Goal: Transaction & Acquisition: Obtain resource

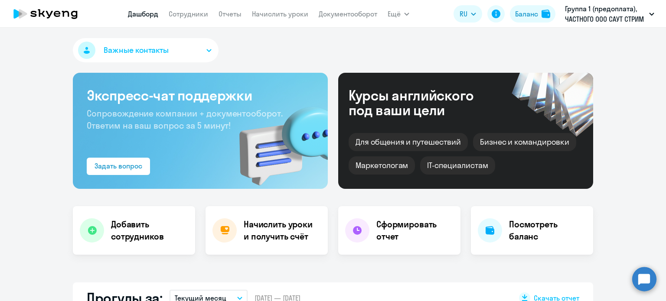
select select "30"
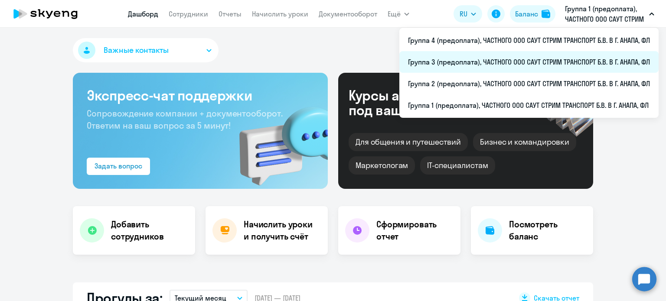
click at [452, 64] on li "Группа 3 (предоплата), ЧАСТНОГО ООО САУТ СТРИМ ТРАНСПОРТ Б.В. В Г. АНАПА, ФЛ" at bounding box center [529, 62] width 259 height 22
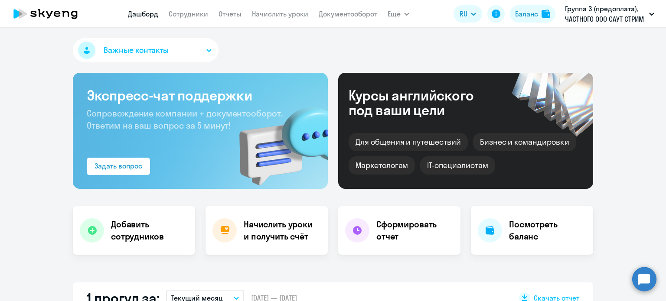
scroll to position [87, 0]
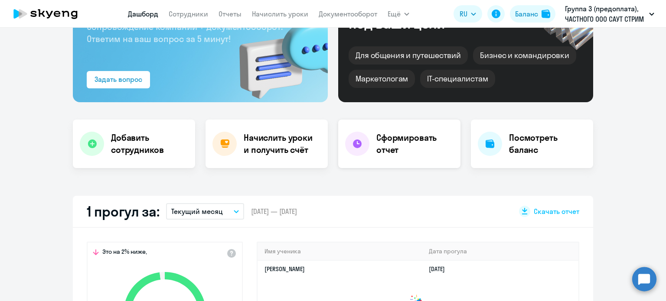
click at [403, 140] on h4 "Сформировать отчет" at bounding box center [415, 144] width 77 height 24
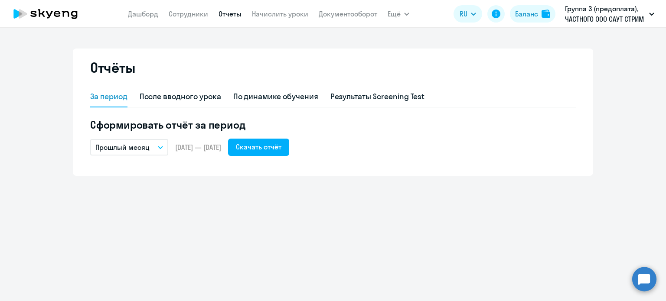
click at [161, 148] on icon "button" at bounding box center [160, 148] width 4 height 2
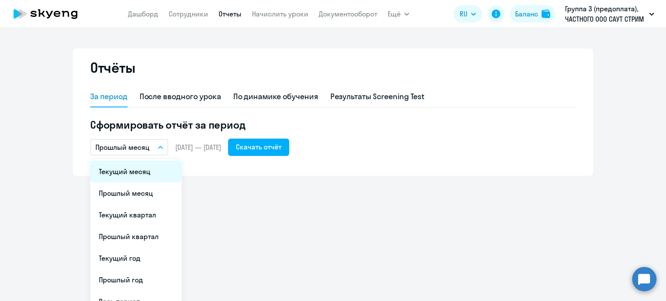
click at [155, 173] on li "Текущий месяц" at bounding box center [136, 172] width 92 height 22
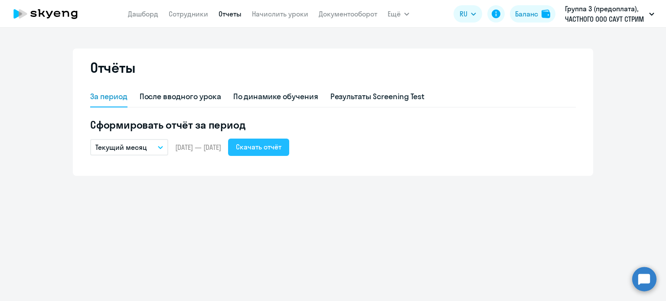
click at [279, 146] on div "Скачать отчёт" at bounding box center [259, 147] width 46 height 10
click at [276, 147] on div "Скачать отчёт" at bounding box center [259, 147] width 46 height 10
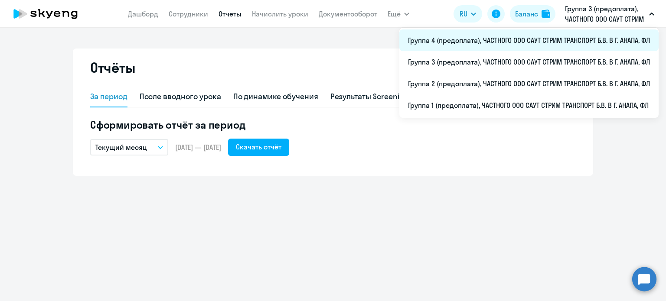
click at [507, 39] on li "Группа 4 (предоплата), ЧАСТНОГО ООО САУТ СТРИМ ТРАНСПОРТ Б.В. В Г. АНАПА, ФЛ" at bounding box center [529, 40] width 259 height 22
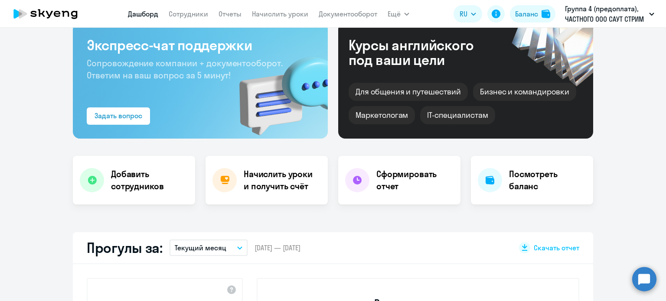
select select "30"
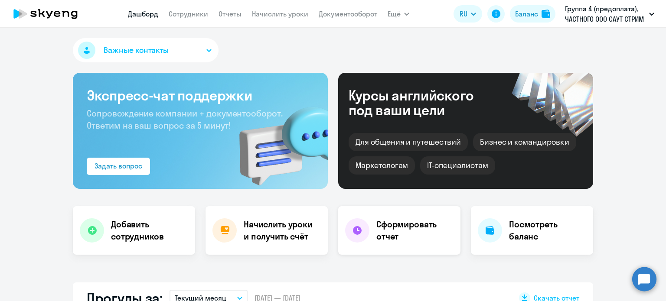
click at [396, 229] on h4 "Сформировать отчет" at bounding box center [415, 231] width 77 height 24
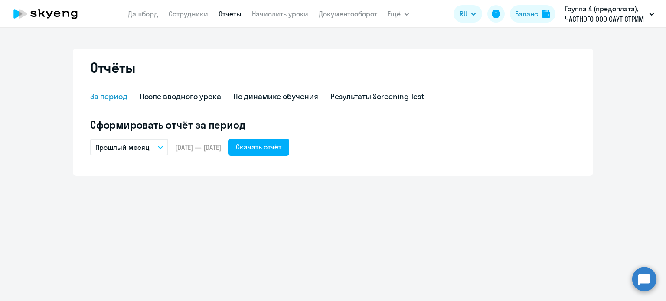
click at [161, 146] on icon "button" at bounding box center [160, 147] width 5 height 3
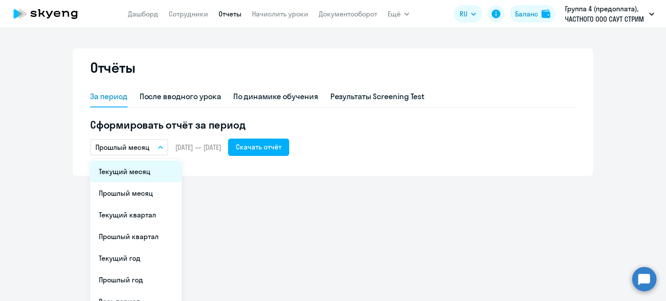
click at [156, 173] on li "Текущий месяц" at bounding box center [136, 172] width 92 height 22
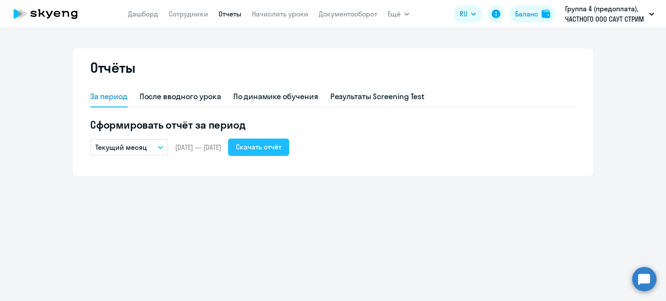
click at [281, 146] on div "Скачать отчёт" at bounding box center [259, 147] width 46 height 10
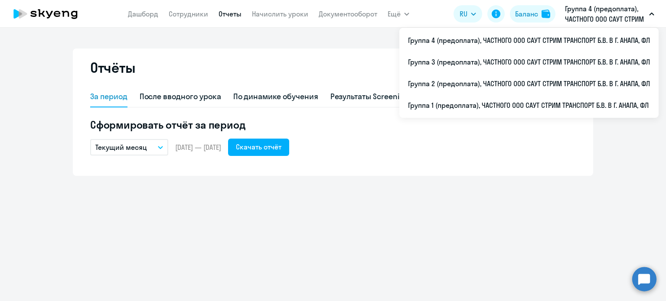
click at [580, 13] on p "Группа 4 (предоплата), ЧАСТНОГО ООО САУТ СТРИМ ТРАНСПОРТ Б.В. В Г. АНАПА, ФЛ" at bounding box center [605, 13] width 81 height 21
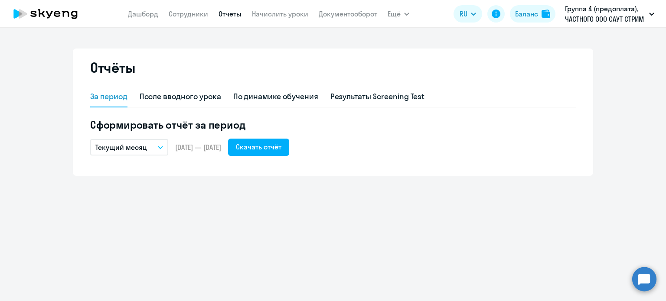
click at [580, 13] on p "Группа 4 (предоплата), ЧАСТНОГО ООО САУТ СТРИМ ТРАНСПОРТ Б.В. В Г. АНАПА, ФЛ" at bounding box center [605, 13] width 81 height 21
